Goal: Check status

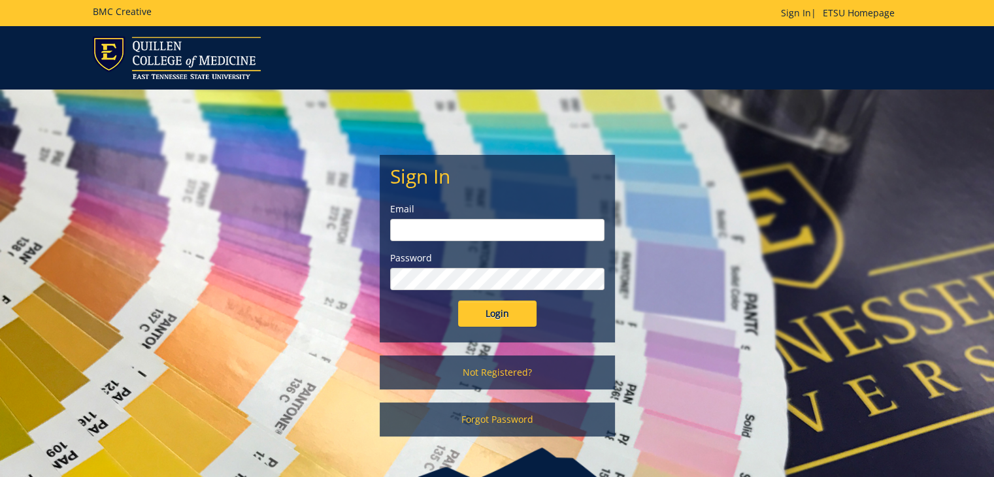
type input "[PERSON_NAME][EMAIL_ADDRESS][DOMAIN_NAME]"
click at [497, 304] on input "Login" at bounding box center [497, 314] width 78 height 26
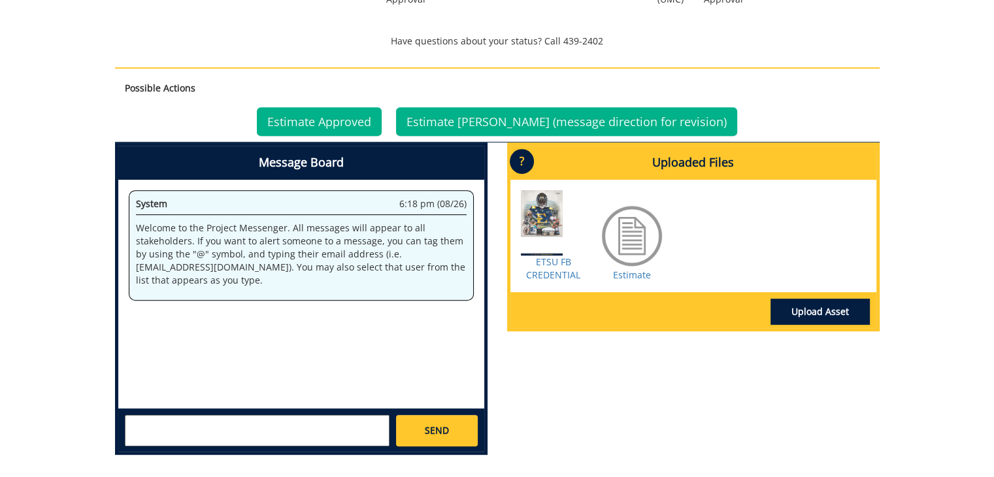
scroll to position [261, 0]
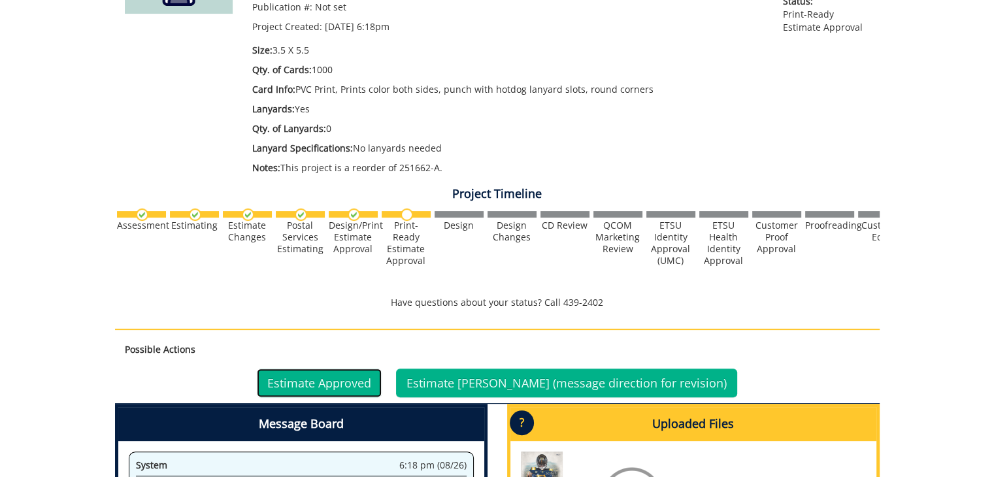
click at [353, 385] on link "Estimate Approved" at bounding box center [319, 382] width 125 height 29
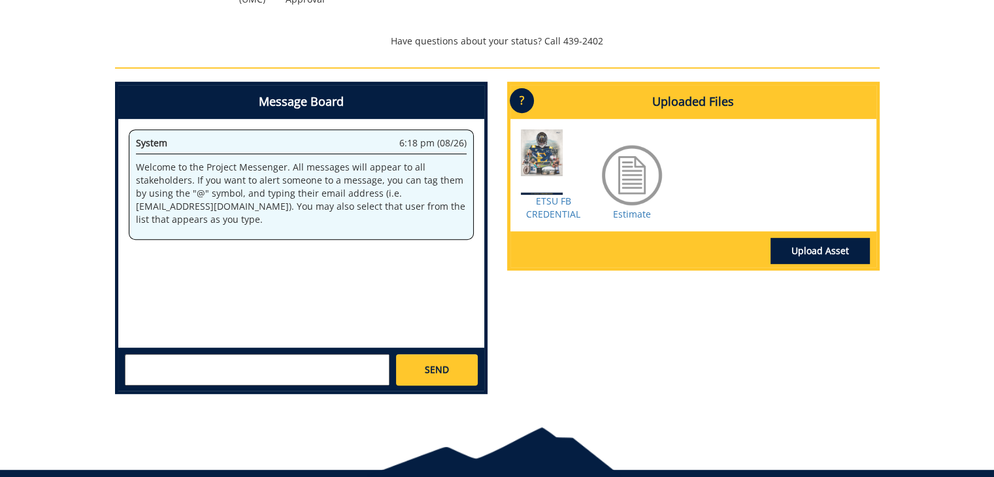
scroll to position [576, 0]
